Goal: Task Accomplishment & Management: Use online tool/utility

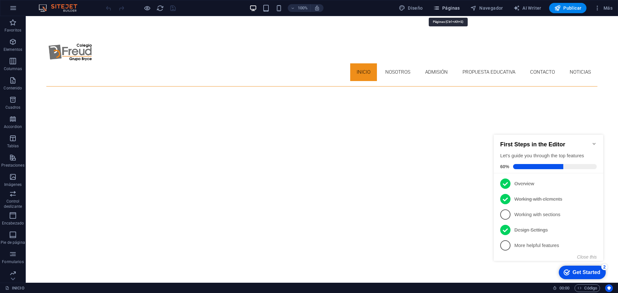
click at [452, 7] on span "Páginas" at bounding box center [446, 8] width 27 height 6
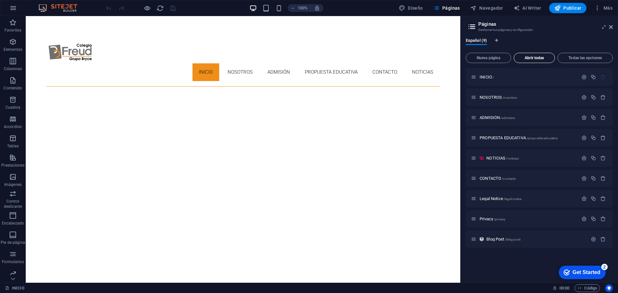
click at [527, 58] on span "Abrir todas" at bounding box center [534, 58] width 35 height 4
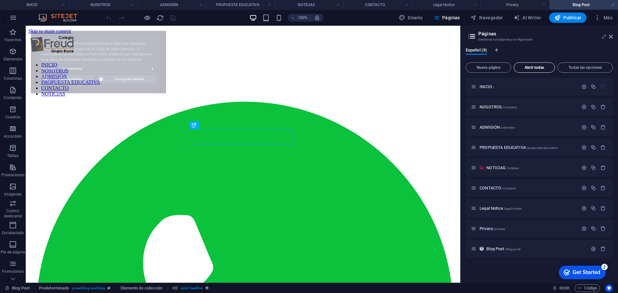
select select "68ae7cc3c69de2c8240c8364"
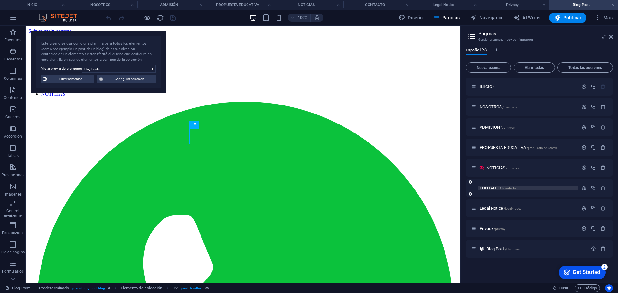
click at [491, 188] on span "CONTACTO /contacto" at bounding box center [498, 188] width 36 height 5
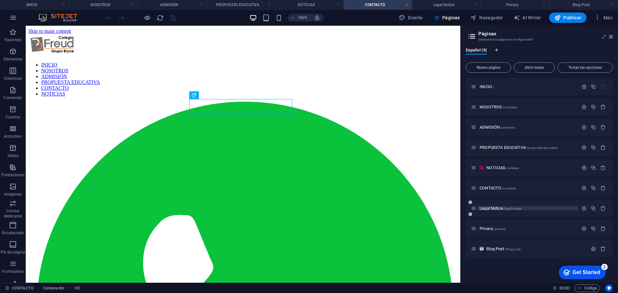
click at [493, 210] on span "Legal Notice /legal-notice" at bounding box center [501, 208] width 42 height 5
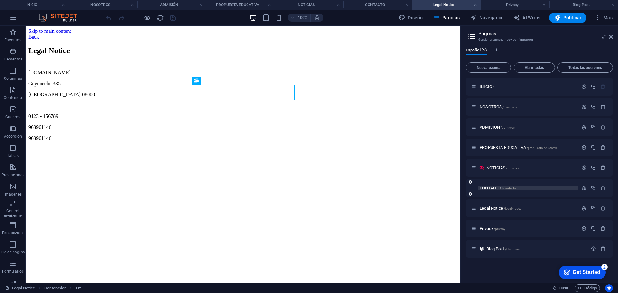
click at [491, 188] on span "CONTACTO /contacto" at bounding box center [498, 188] width 36 height 5
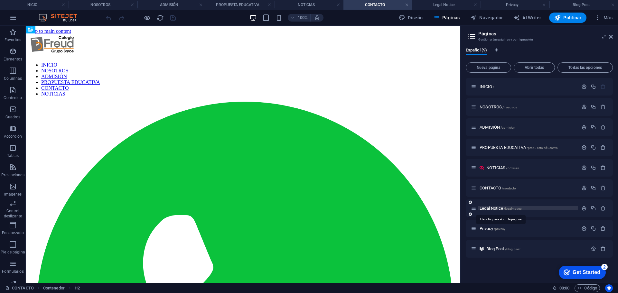
click at [496, 208] on span "Legal Notice /legal-notice" at bounding box center [501, 208] width 42 height 5
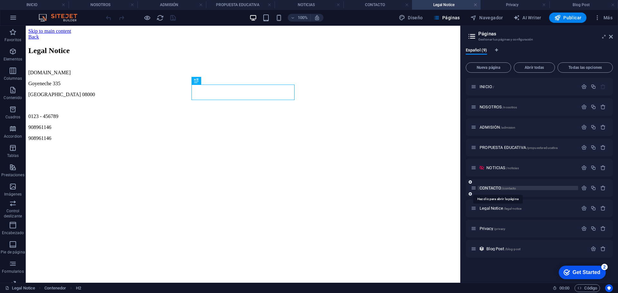
click at [496, 189] on span "CONTACTO /contacto" at bounding box center [498, 188] width 36 height 5
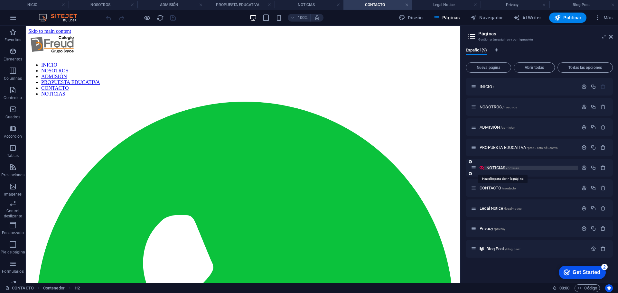
click at [498, 168] on span "NOTICIAS /noticias" at bounding box center [502, 167] width 32 height 5
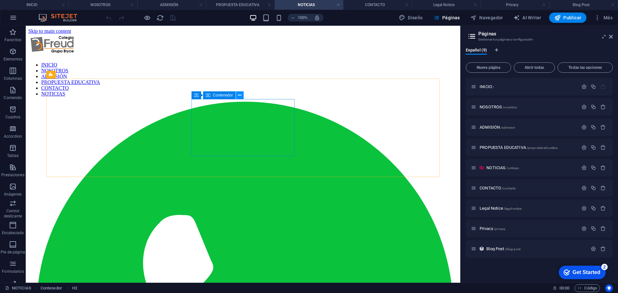
click at [239, 93] on icon at bounding box center [240, 95] width 4 height 7
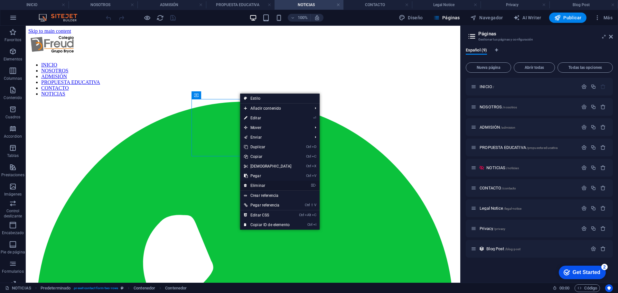
drag, startPoint x: 266, startPoint y: 185, endPoint x: 240, endPoint y: 159, distance: 36.9
click at [266, 185] on link "⌦ Eliminar" at bounding box center [267, 186] width 55 height 10
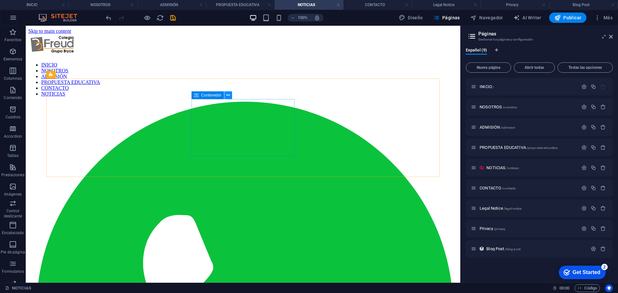
click at [229, 95] on icon at bounding box center [228, 95] width 4 height 7
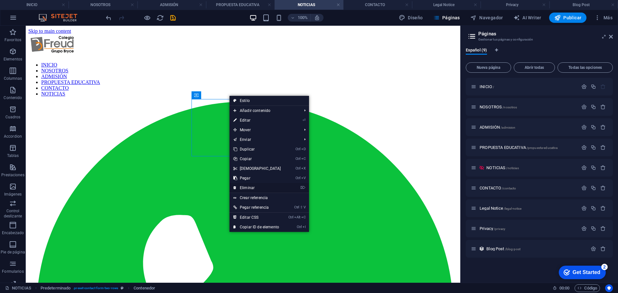
click at [254, 188] on link "⌦ Eliminar" at bounding box center [257, 188] width 55 height 10
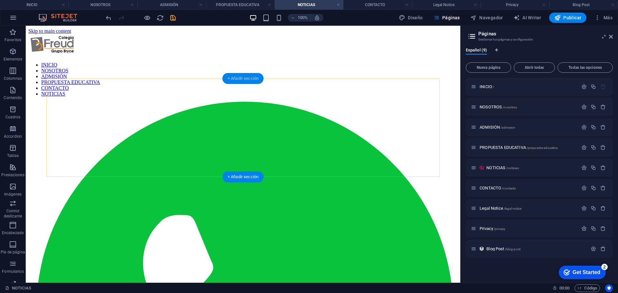
drag, startPoint x: 250, startPoint y: 79, endPoint x: 195, endPoint y: 86, distance: 55.2
click at [250, 79] on div "+ Añadir sección" at bounding box center [242, 78] width 41 height 11
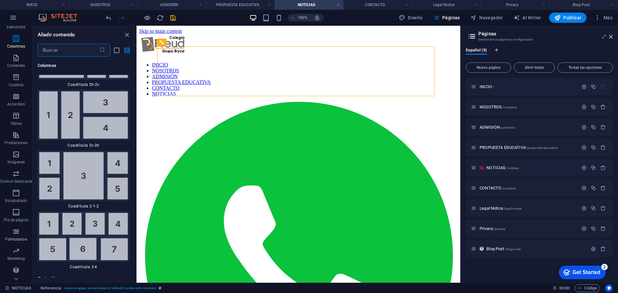
scroll to position [33, 0]
click at [17, 248] on icon "button" at bounding box center [16, 251] width 8 height 8
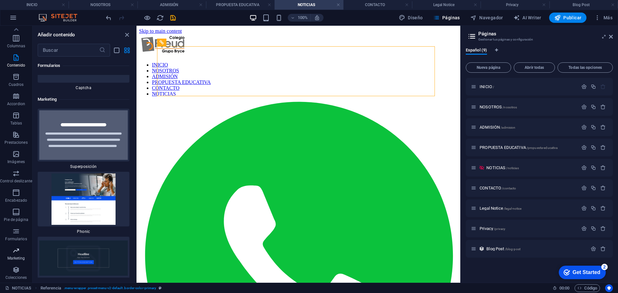
scroll to position [10473, 0]
click at [10, 270] on span "Colecciones" at bounding box center [16, 273] width 32 height 15
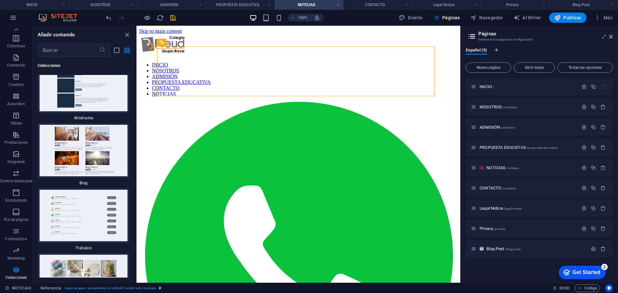
scroll to position [11881, 0]
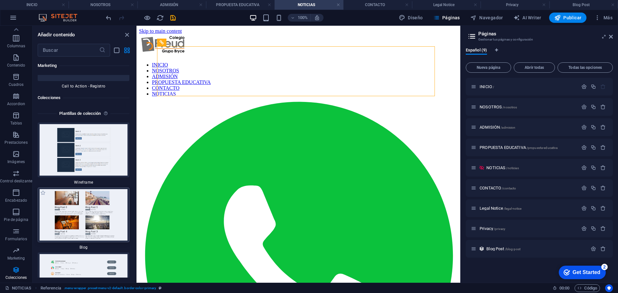
click at [88, 189] on img at bounding box center [83, 215] width 89 height 52
click at [93, 189] on img at bounding box center [83, 215] width 89 height 52
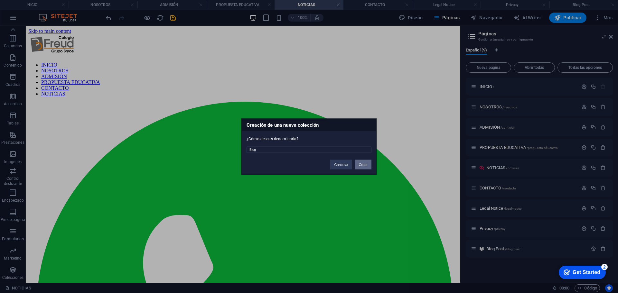
click at [362, 165] on button "Crear" at bounding box center [363, 165] width 17 height 10
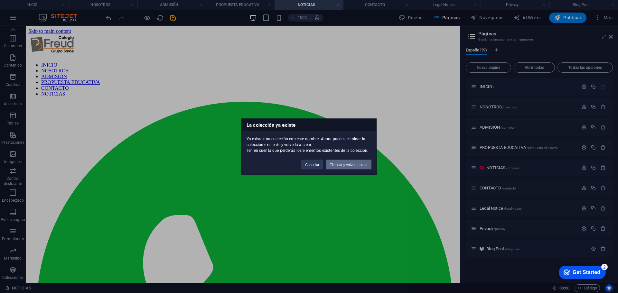
click at [356, 166] on button "Eliminar y volver a crear" at bounding box center [349, 165] width 46 height 10
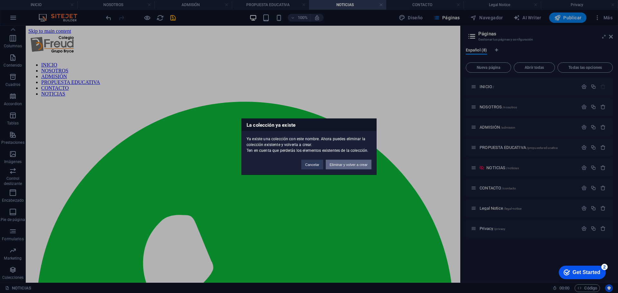
click at [344, 168] on button "Eliminar y volver a crear" at bounding box center [349, 165] width 46 height 10
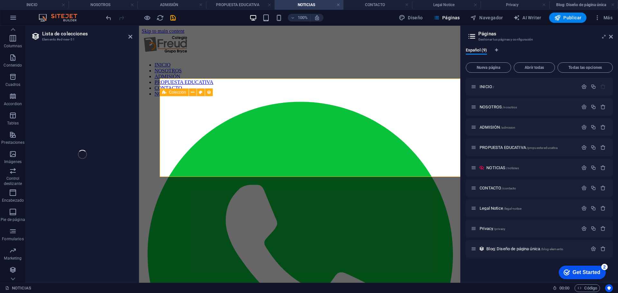
select select
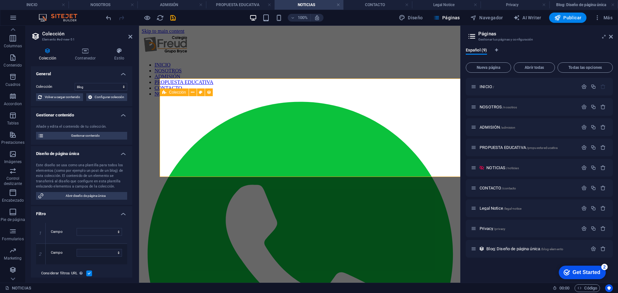
select select "columns.status"
select select "columns.publishing_date"
select select "past"
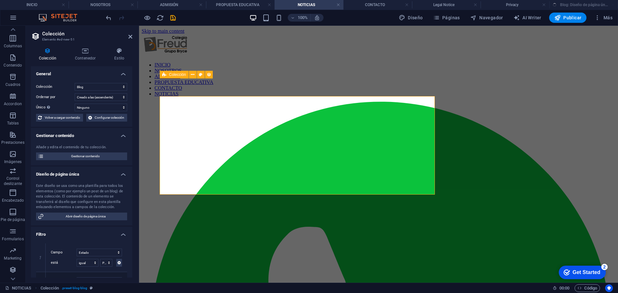
select select "columns.publishing_date_DESC"
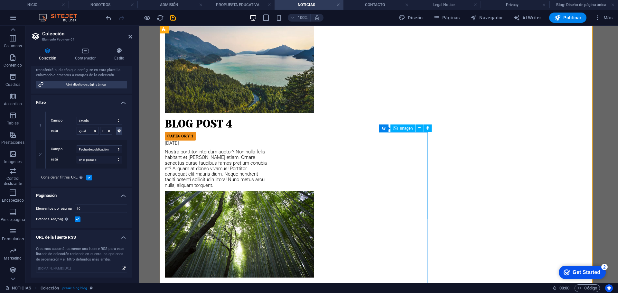
scroll to position [515, 0]
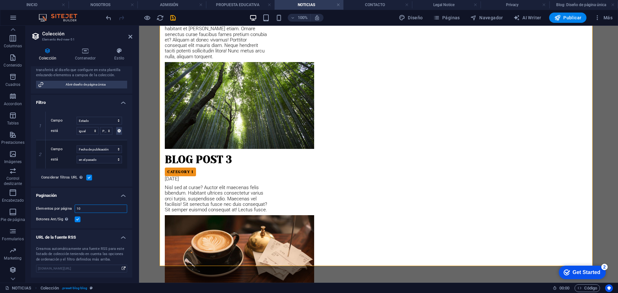
drag, startPoint x: 89, startPoint y: 209, endPoint x: 49, endPoint y: 206, distance: 40.4
click at [49, 206] on div "Elementos por página 10" at bounding box center [81, 209] width 91 height 8
type input "4"
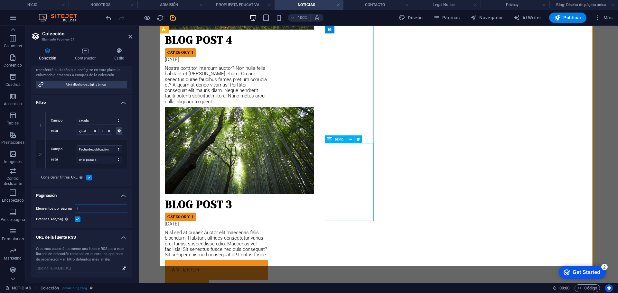
select select "columns.publishing_date_DESC"
select select "columns.status"
select select "columns.publishing_date"
select select "past"
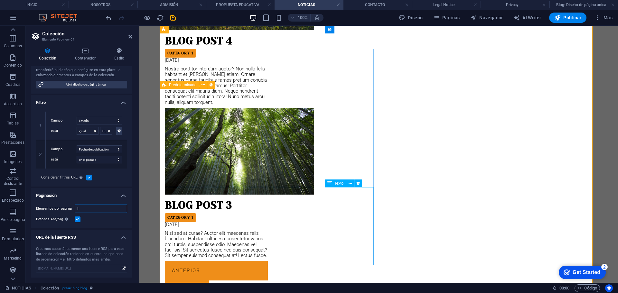
type input "4"
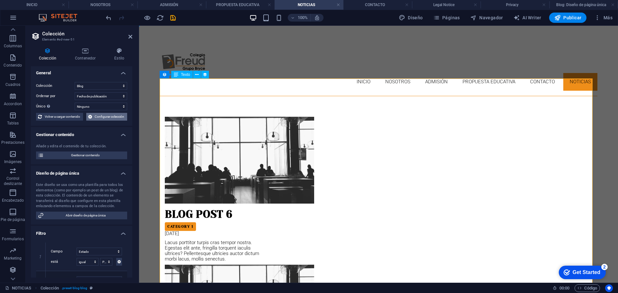
scroll to position [0, 0]
click at [90, 58] on h4 "Contenedor" at bounding box center [86, 55] width 39 height 14
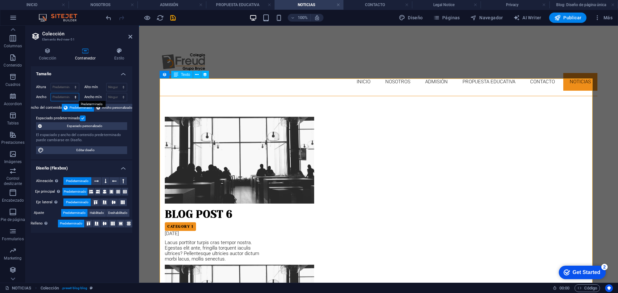
click at [65, 98] on select "Predeterminado px rem % em vh vw" at bounding box center [65, 97] width 28 height 8
select select "px"
click at [70, 93] on select "Predeterminado px rem % em vh vw" at bounding box center [65, 97] width 28 height 8
click at [62, 98] on input "1345" at bounding box center [65, 97] width 28 height 8
click at [82, 118] on label at bounding box center [83, 119] width 6 height 6
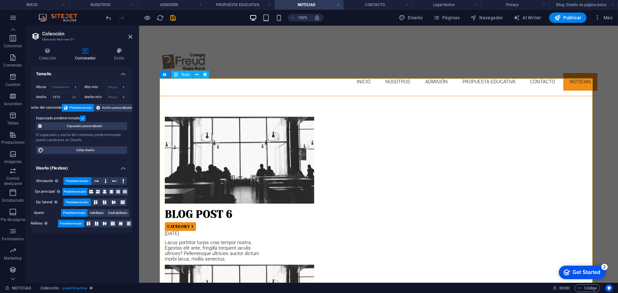
click at [0, 0] on input "Espaciado predeterminado" at bounding box center [0, 0] width 0 height 0
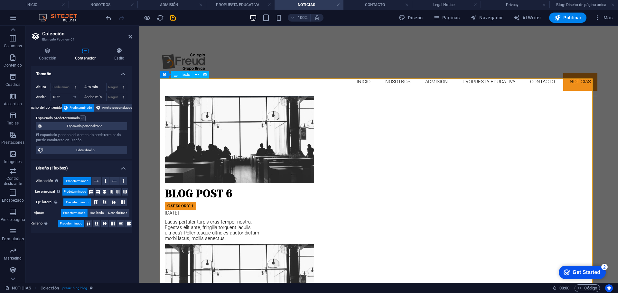
click at [82, 118] on label at bounding box center [83, 119] width 6 height 6
click at [0, 0] on input "Espaciado predeterminado" at bounding box center [0, 0] width 0 height 0
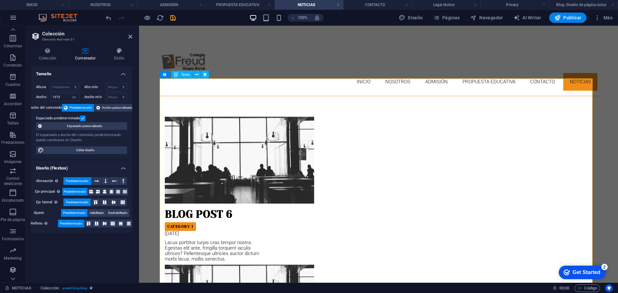
click at [82, 118] on label at bounding box center [83, 119] width 6 height 6
click at [0, 0] on input "Espaciado predeterminado" at bounding box center [0, 0] width 0 height 0
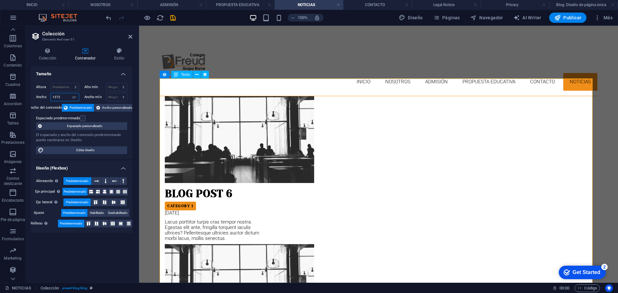
click at [69, 94] on input "1372" at bounding box center [65, 97] width 28 height 8
type input "1360"
click at [83, 118] on label at bounding box center [83, 119] width 6 height 6
click at [0, 0] on input "Espaciado predeterminado" at bounding box center [0, 0] width 0 height 0
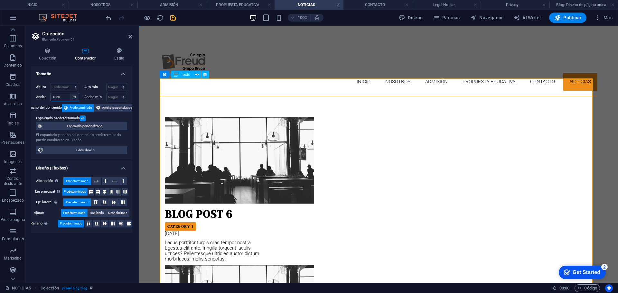
click at [74, 97] on select "Predeterminado px rem % em vh vw" at bounding box center [74, 97] width 9 height 8
select select "default"
click at [70, 93] on select "Predeterminado px rem % em vh vw" at bounding box center [74, 97] width 9 height 8
select select "DISABLED_OPTION_VALUE"
click at [112, 192] on icon at bounding box center [111, 192] width 4 height 8
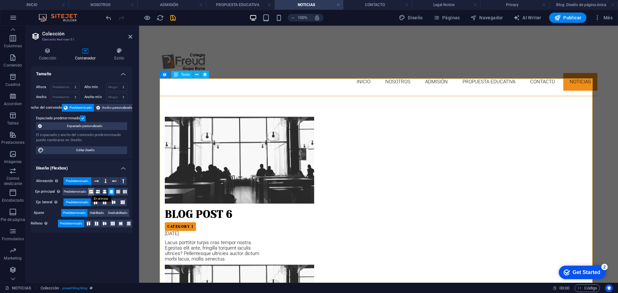
click at [92, 192] on icon at bounding box center [91, 192] width 4 height 8
click at [97, 192] on icon at bounding box center [98, 192] width 4 height 8
click at [73, 192] on span "Predeterminado" at bounding box center [75, 192] width 23 height 8
click at [106, 203] on icon at bounding box center [105, 203] width 8 height 4
click at [95, 202] on icon at bounding box center [96, 203] width 8 height 4
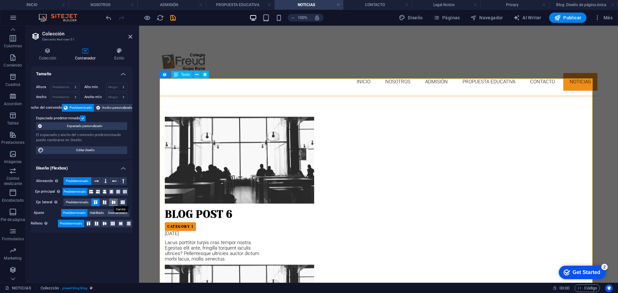
click at [114, 202] on icon at bounding box center [114, 203] width 8 height 4
click at [82, 202] on span "Predeterminado" at bounding box center [77, 203] width 23 height 8
click at [97, 213] on span "Habilitado" at bounding box center [97, 213] width 14 height 8
click at [80, 212] on span "Predeterminado" at bounding box center [74, 213] width 23 height 8
click at [105, 224] on icon at bounding box center [105, 224] width 8 height 4
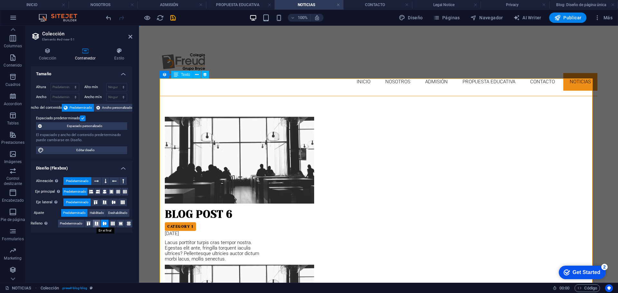
click at [94, 224] on icon at bounding box center [97, 224] width 8 height 4
click at [88, 224] on icon at bounding box center [89, 224] width 8 height 4
click at [70, 224] on span "Predeterminado" at bounding box center [71, 224] width 23 height 8
click at [129, 36] on icon at bounding box center [130, 36] width 4 height 5
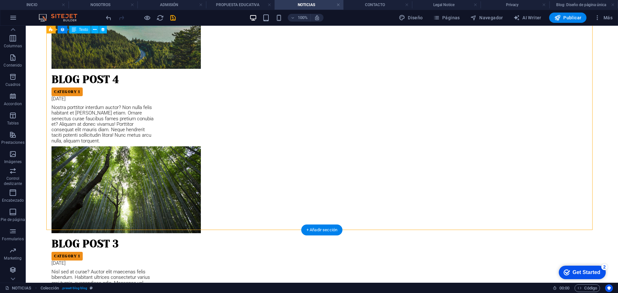
scroll to position [471, 0]
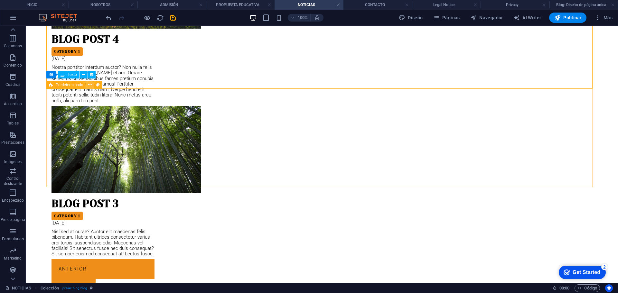
click at [90, 87] on icon at bounding box center [90, 85] width 4 height 7
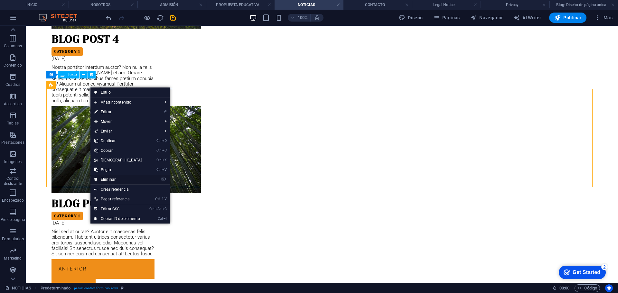
click at [115, 181] on link "⌦ Eliminar" at bounding box center [117, 180] width 55 height 10
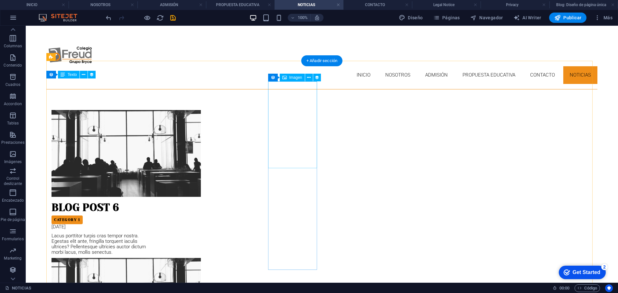
scroll to position [0, 0]
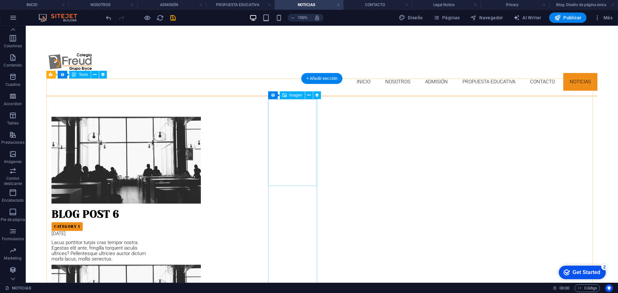
click at [155, 128] on div at bounding box center [103, 160] width 103 height 87
click at [155, 136] on div at bounding box center [103, 160] width 103 height 87
select select "px"
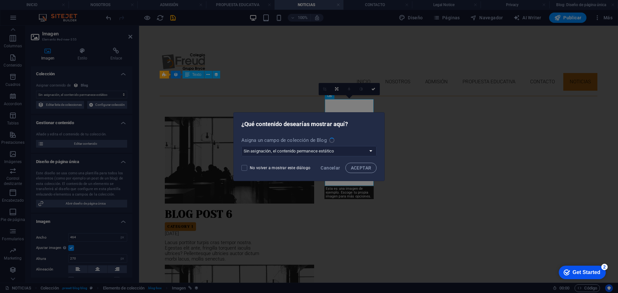
select select "image"
click at [343, 148] on select "Sin asignación, el contenido permanece estático Crear un campo nuevo Creado a l…" at bounding box center [309, 151] width 136 height 10
drag, startPoint x: 332, startPoint y: 168, endPoint x: 443, endPoint y: 153, distance: 111.8
click at [332, 168] on span "Cancelar" at bounding box center [330, 167] width 19 height 5
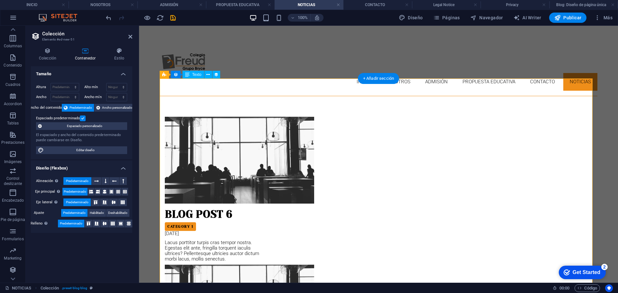
drag, startPoint x: 131, startPoint y: 37, endPoint x: 120, endPoint y: 22, distance: 18.2
click at [131, 37] on icon at bounding box center [130, 36] width 4 height 5
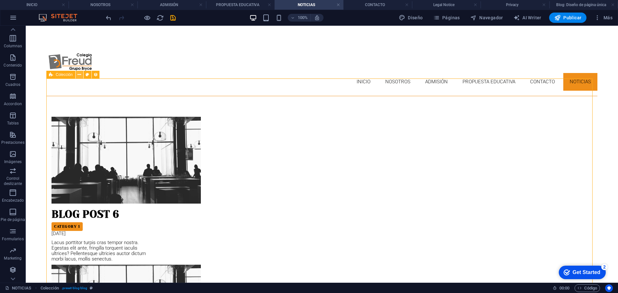
click at [79, 75] on icon at bounding box center [80, 74] width 4 height 7
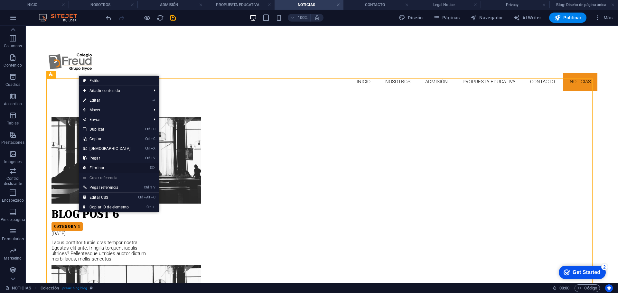
click at [102, 167] on link "⌦ Eliminar" at bounding box center [106, 168] width 55 height 10
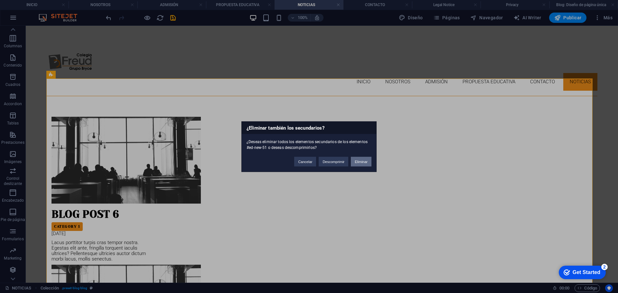
click at [361, 163] on button "Eliminar" at bounding box center [361, 162] width 21 height 10
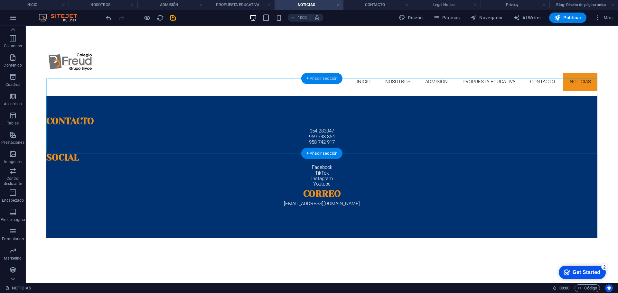
click at [321, 78] on div "+ Añadir sección" at bounding box center [321, 78] width 41 height 11
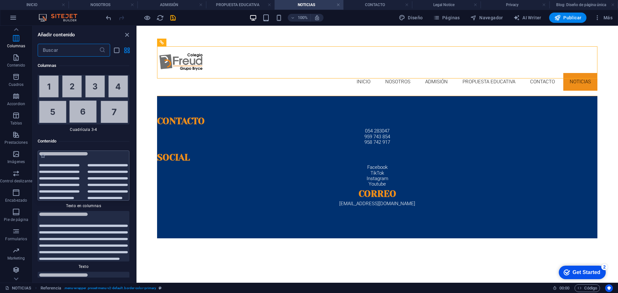
scroll to position [2183, 0]
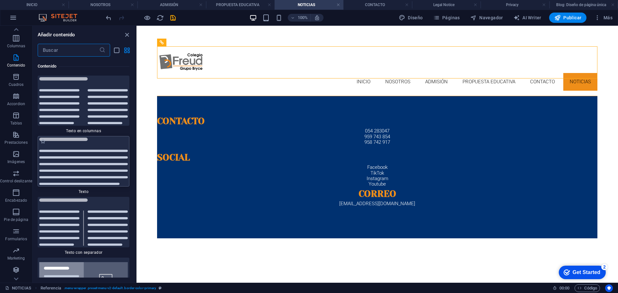
click at [81, 163] on img at bounding box center [83, 161] width 89 height 47
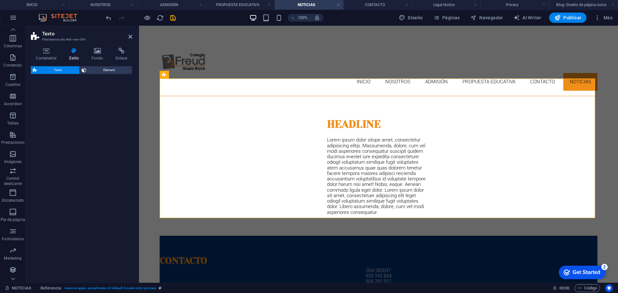
select select "preset-text-v2-default"
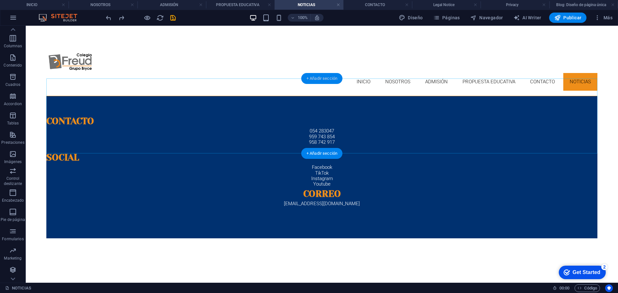
drag, startPoint x: 322, startPoint y: 79, endPoint x: 41, endPoint y: 104, distance: 281.7
click at [322, 79] on div "+ Añadir sección" at bounding box center [321, 78] width 41 height 11
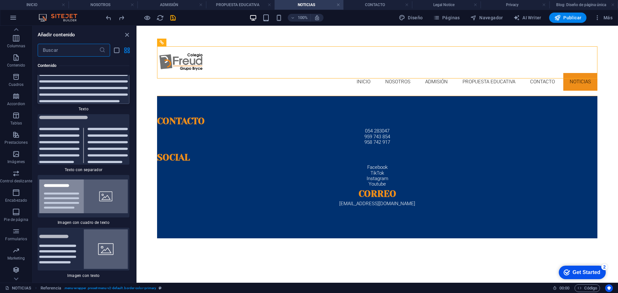
scroll to position [2312, 0]
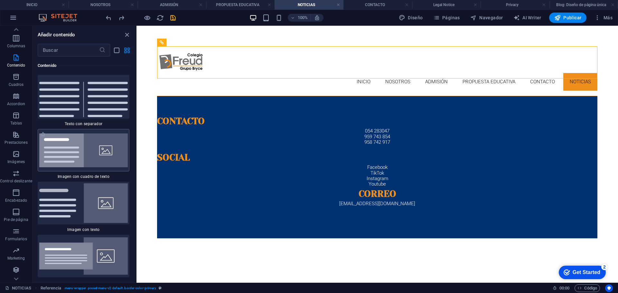
click at [104, 159] on img at bounding box center [83, 151] width 89 height 34
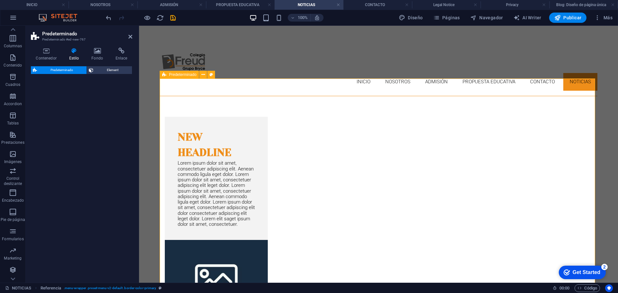
select select "rem"
select select "px"
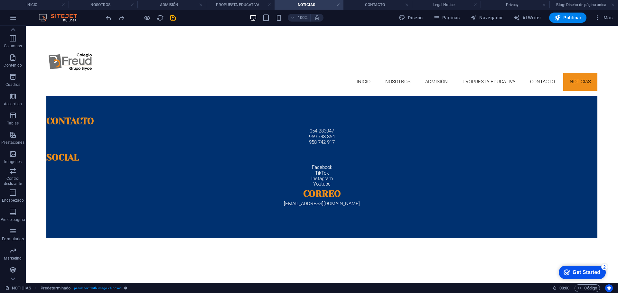
scroll to position [0, 0]
click at [323, 76] on div "+ Añadir sección" at bounding box center [321, 78] width 41 height 11
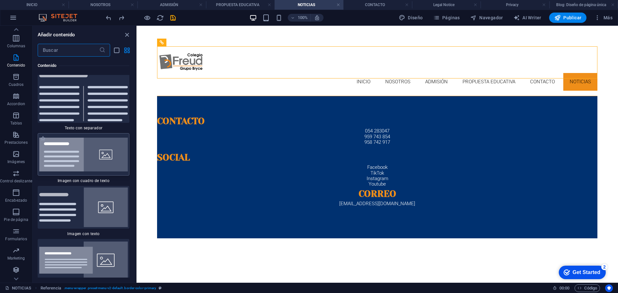
scroll to position [2312, 0]
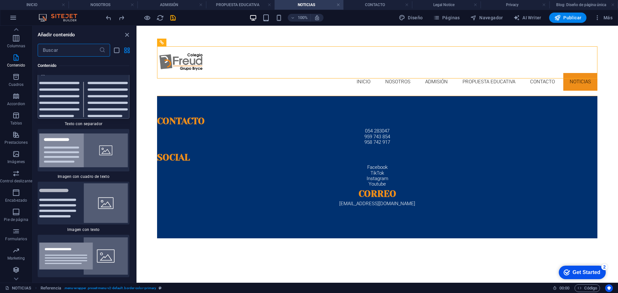
click at [98, 110] on img at bounding box center [83, 93] width 89 height 47
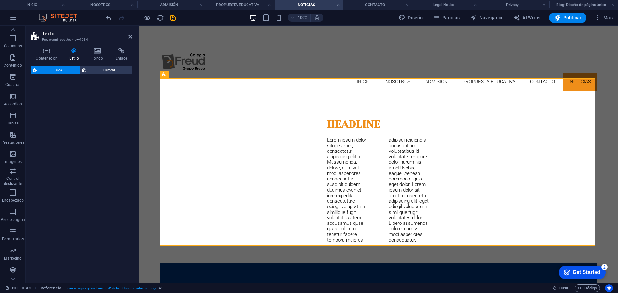
select select "rem"
select select "px"
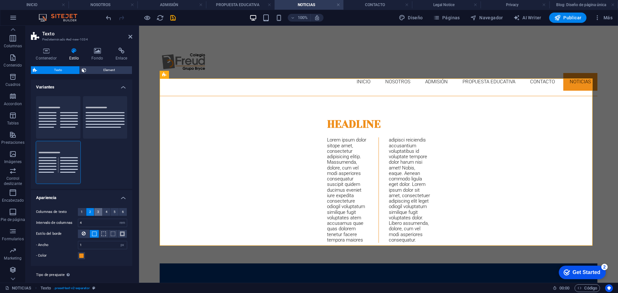
click at [99, 210] on button "3" at bounding box center [98, 212] width 8 height 8
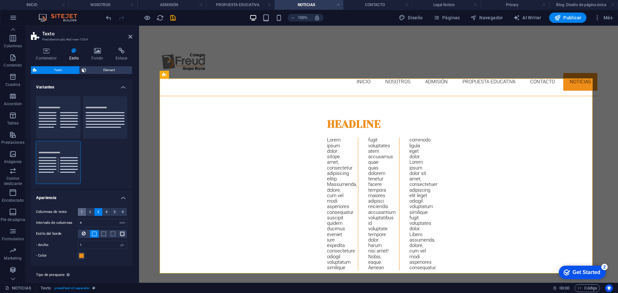
click at [82, 212] on span "1" at bounding box center [82, 212] width 2 height 8
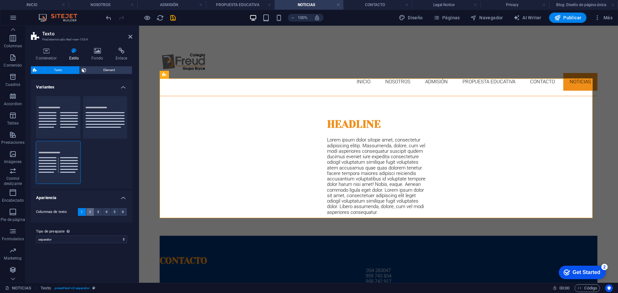
click at [89, 212] on span "2" at bounding box center [90, 212] width 2 height 8
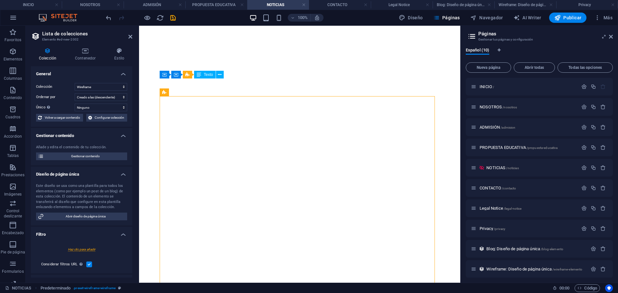
select select "68bb1d18ecd39afe380f6f25"
select select "createdAt_DESC"
